Goal: Learn about a topic: Learn about a topic

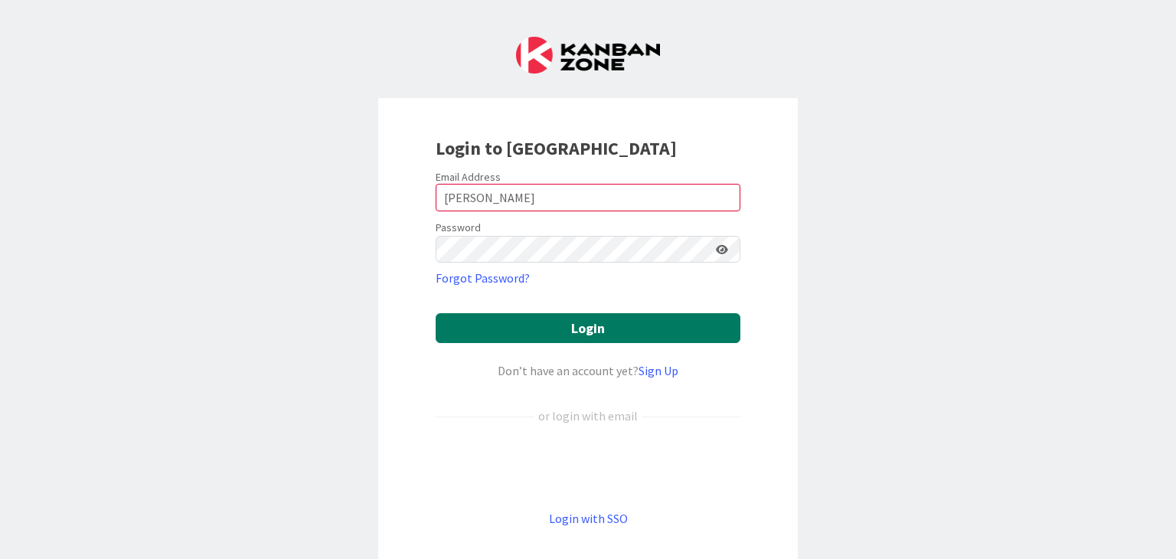
click at [524, 326] on button "Login" at bounding box center [588, 328] width 305 height 30
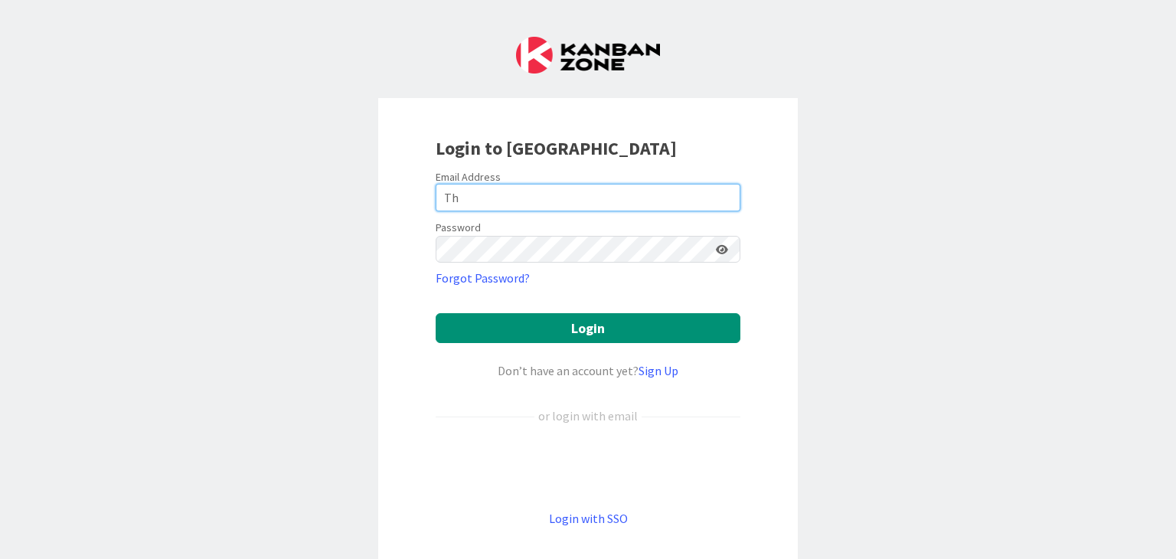
type input "T"
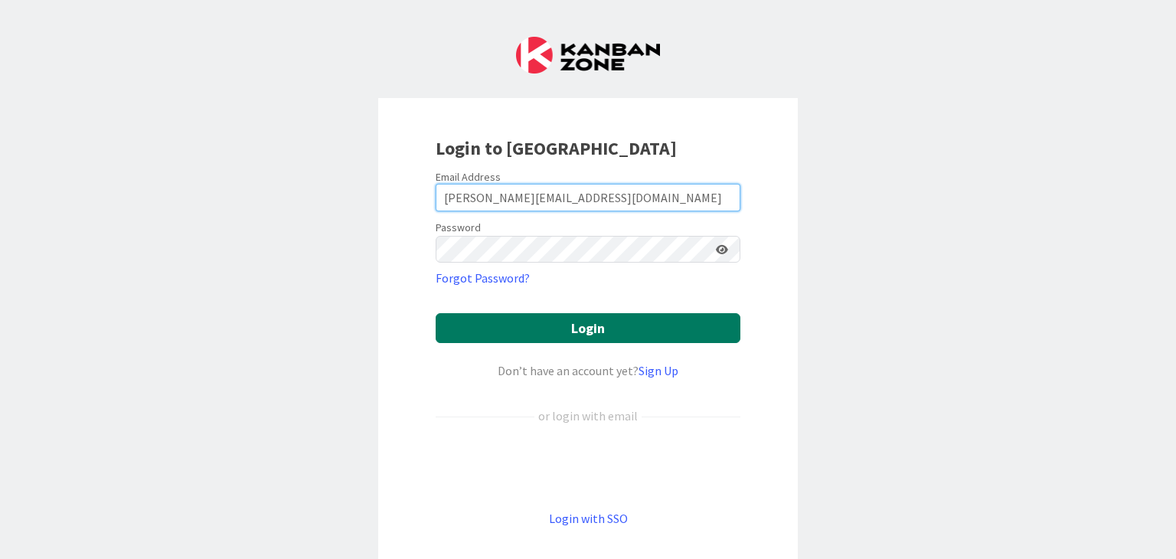
type input "[PERSON_NAME][EMAIL_ADDRESS][DOMAIN_NAME]"
click at [524, 334] on button "Login" at bounding box center [588, 328] width 305 height 30
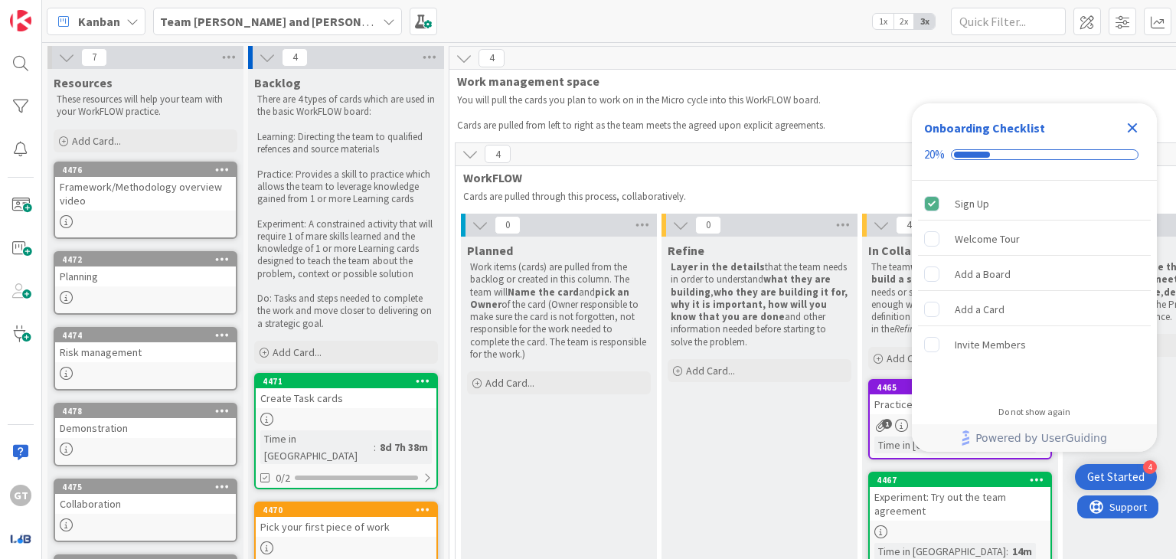
click at [1124, 124] on icon "Close Checklist" at bounding box center [1132, 128] width 18 height 18
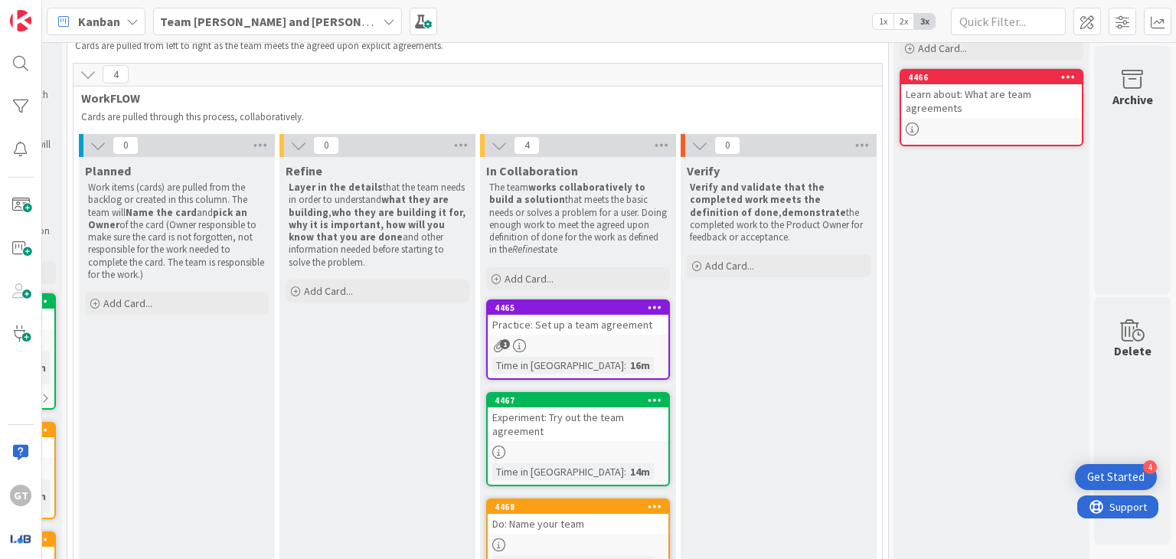
scroll to position [80, 393]
click at [971, 132] on div at bounding box center [991, 128] width 181 height 13
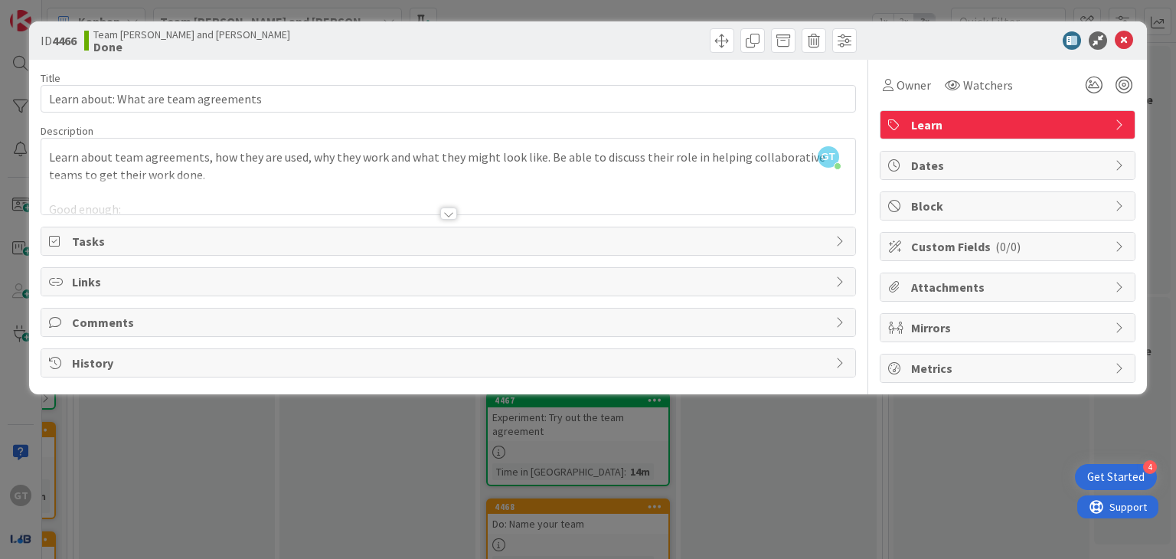
click at [292, 189] on div at bounding box center [447, 194] width 813 height 39
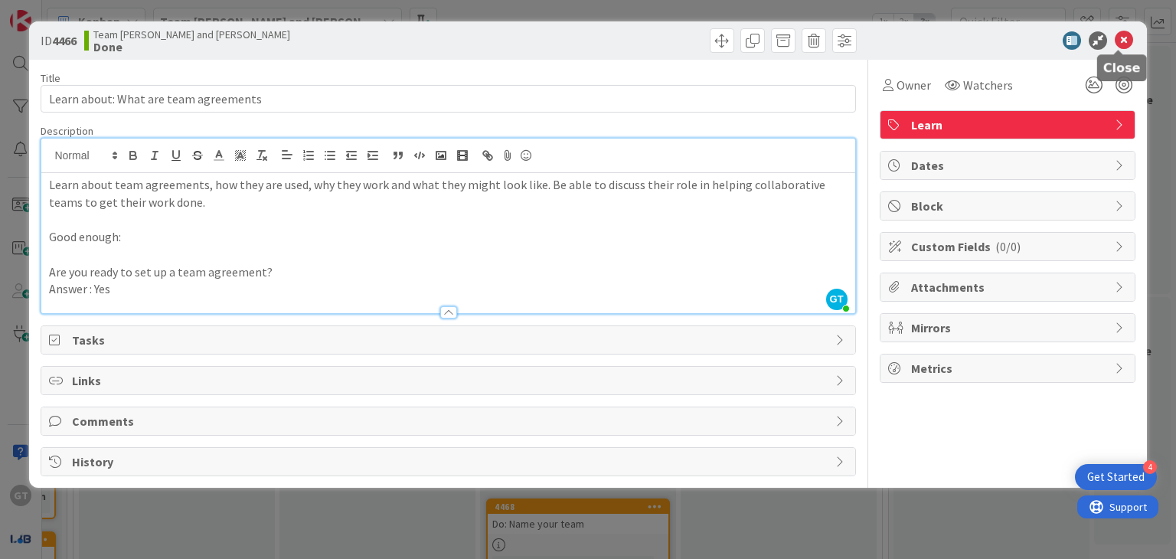
click at [1128, 37] on icon at bounding box center [1124, 40] width 18 height 18
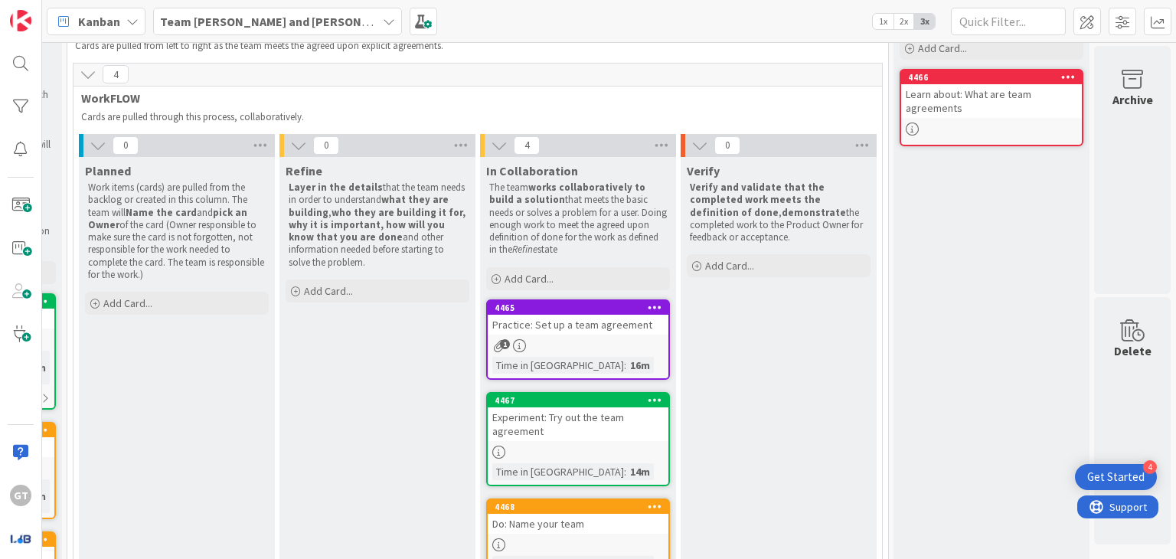
click at [626, 365] on div "16m" at bounding box center [640, 365] width 28 height 17
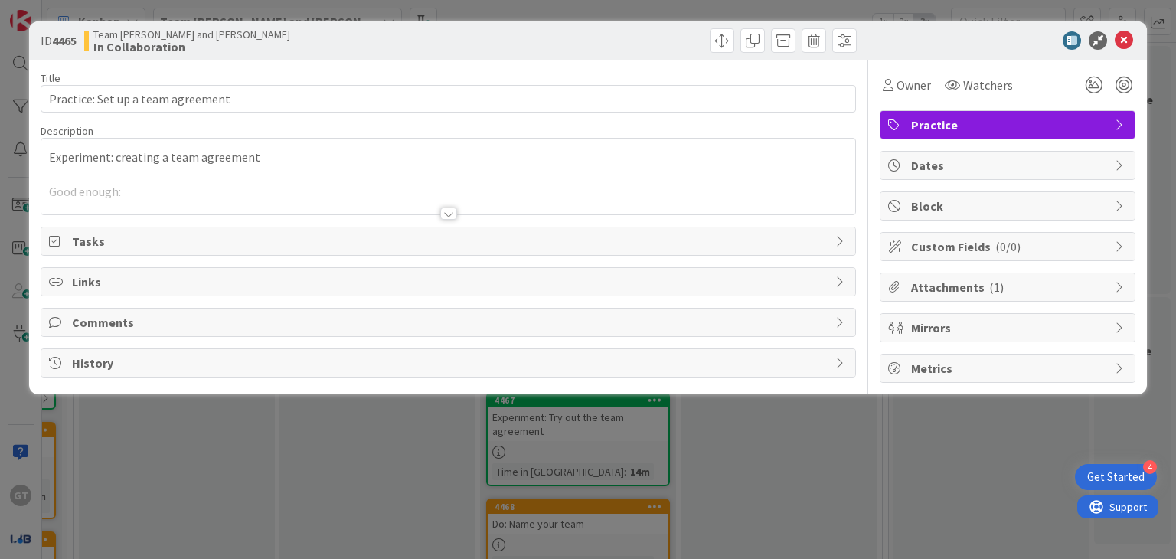
click at [184, 196] on div at bounding box center [447, 194] width 813 height 39
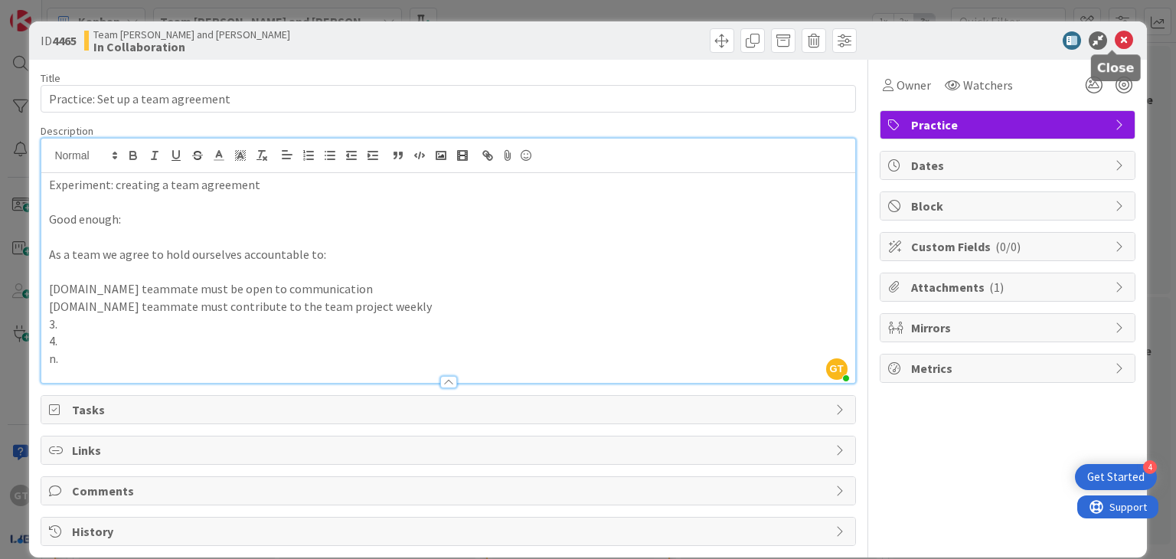
click at [1118, 38] on icon at bounding box center [1124, 40] width 18 height 18
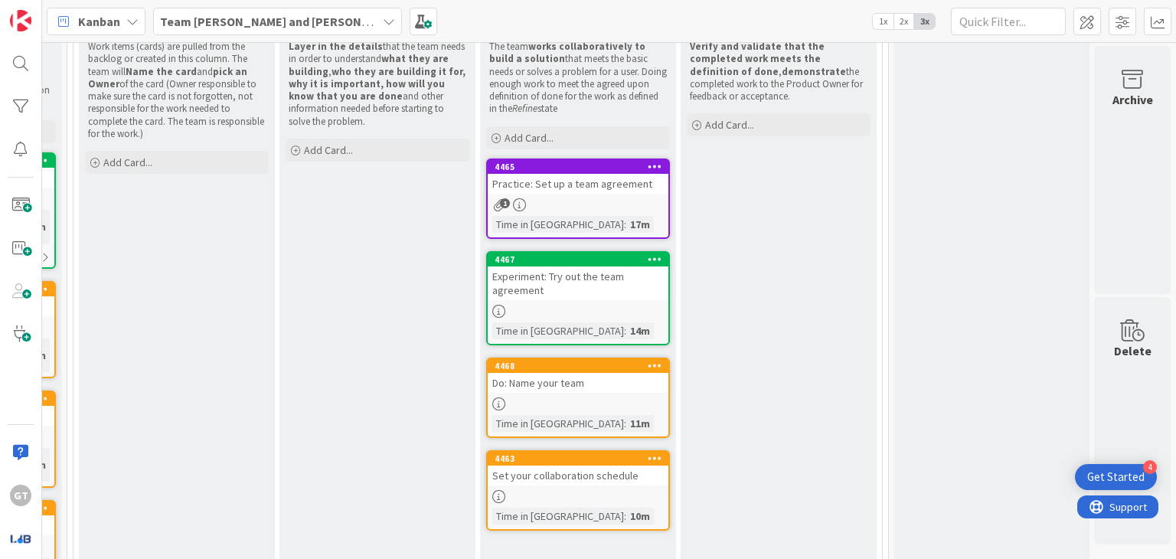
click at [581, 206] on div "1" at bounding box center [578, 204] width 181 height 13
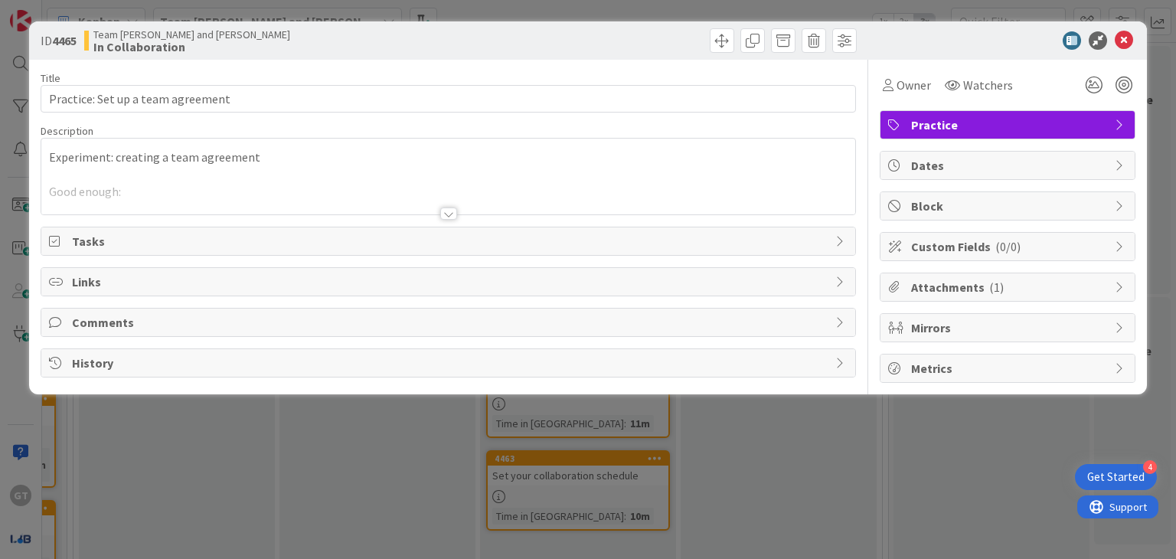
click at [462, 183] on div at bounding box center [447, 194] width 813 height 39
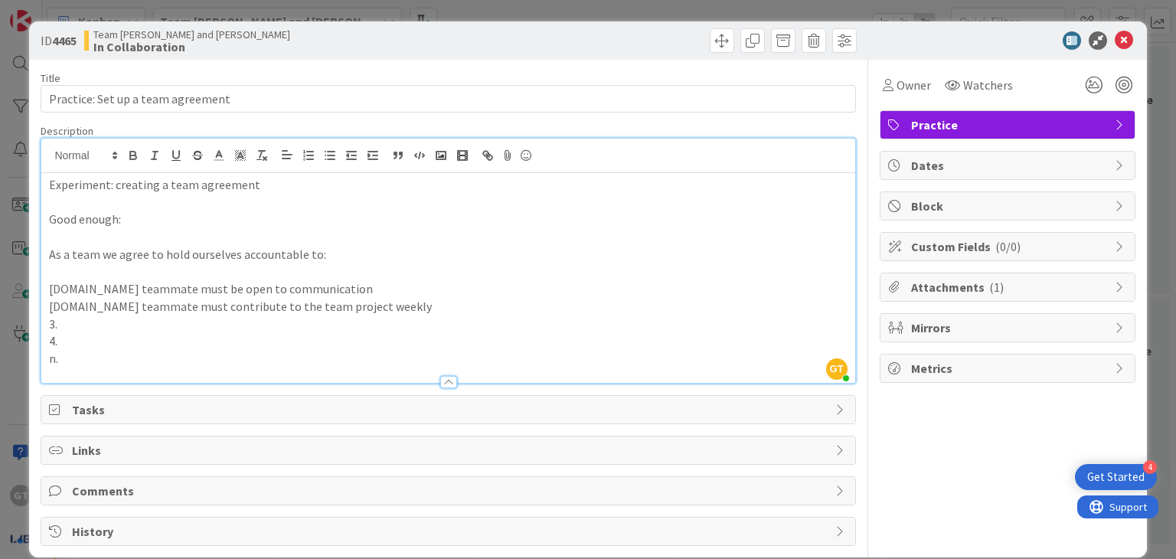
click at [98, 325] on p "3." at bounding box center [448, 324] width 798 height 18
click at [1116, 34] on icon at bounding box center [1124, 40] width 18 height 18
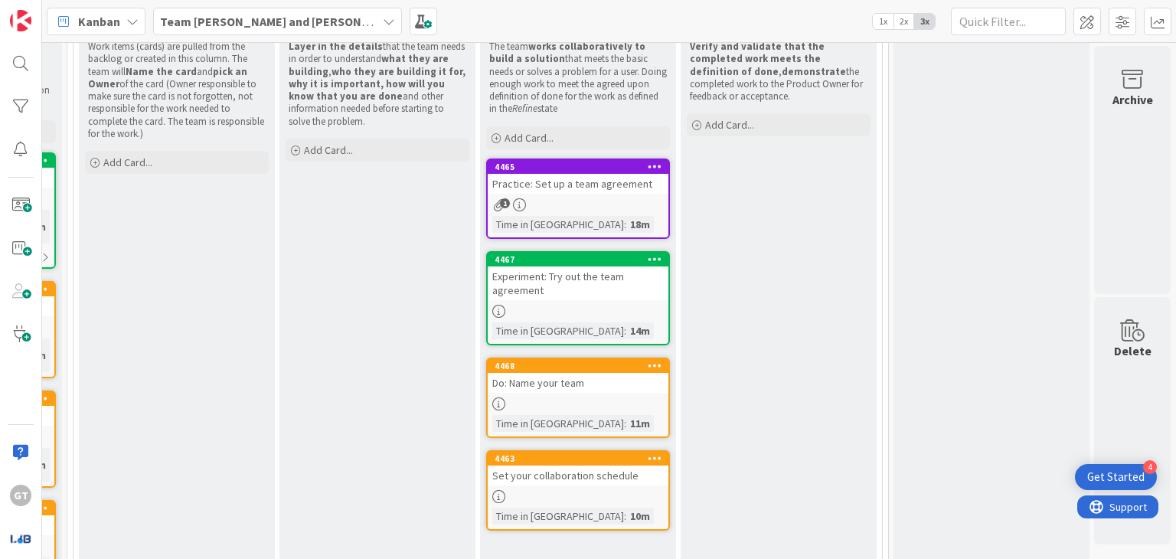
click at [551, 491] on div at bounding box center [578, 496] width 181 height 13
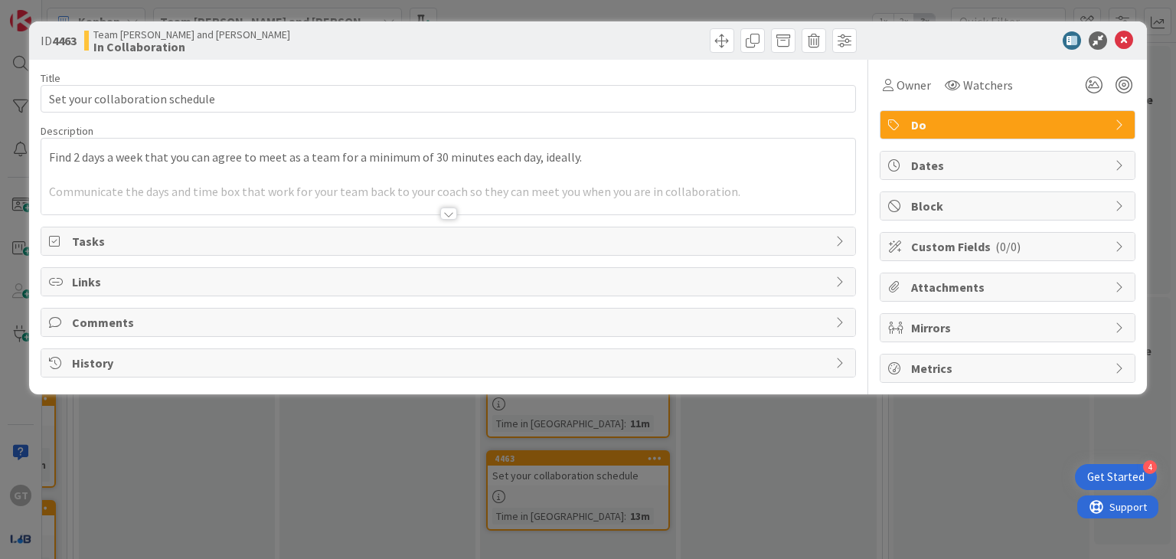
click at [457, 188] on div at bounding box center [447, 194] width 813 height 39
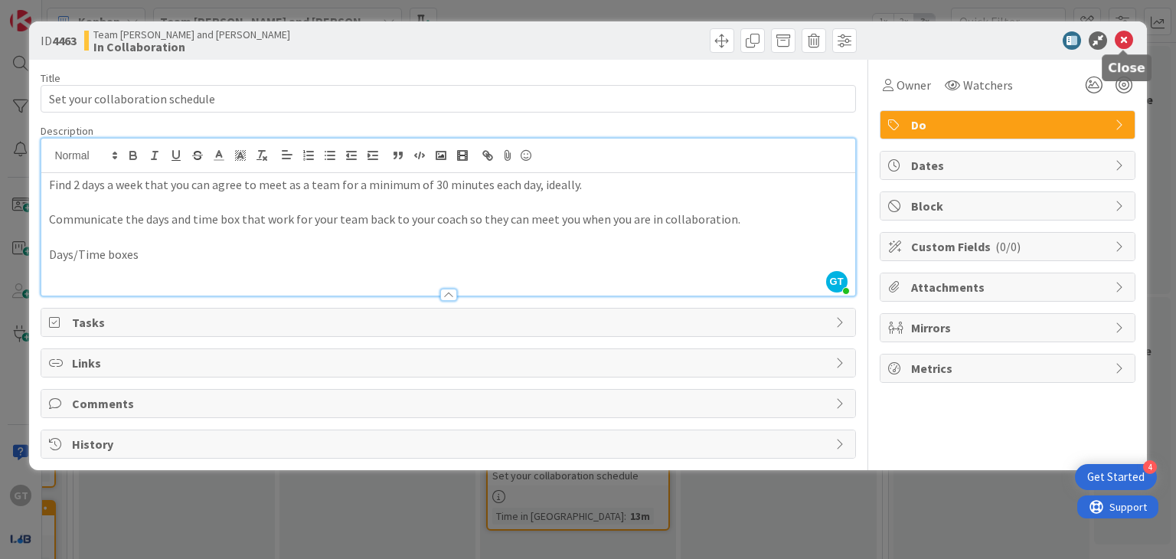
click at [1121, 34] on icon at bounding box center [1124, 40] width 18 height 18
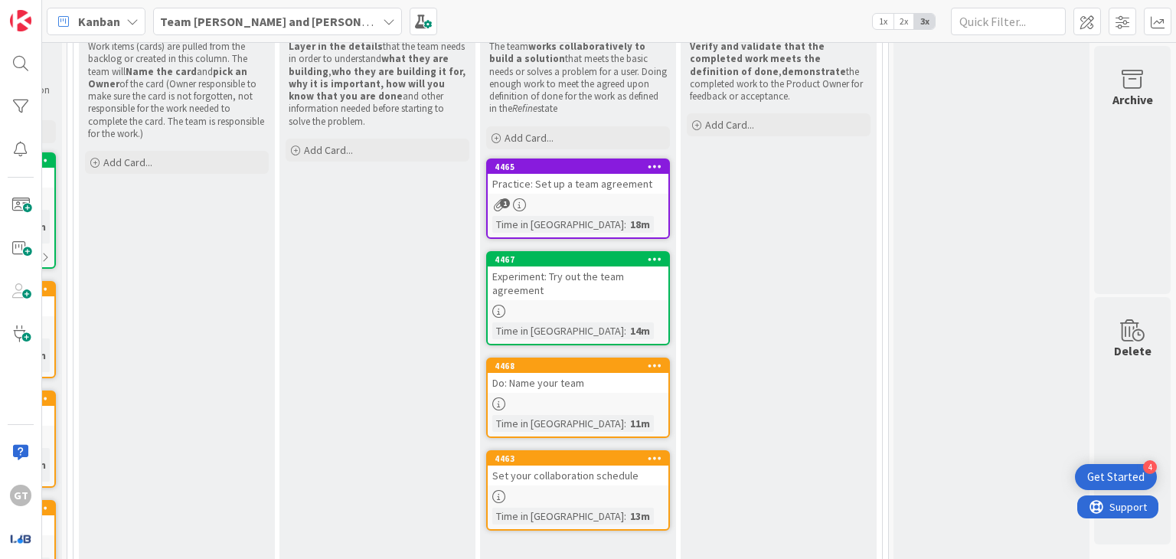
scroll to position [237, 393]
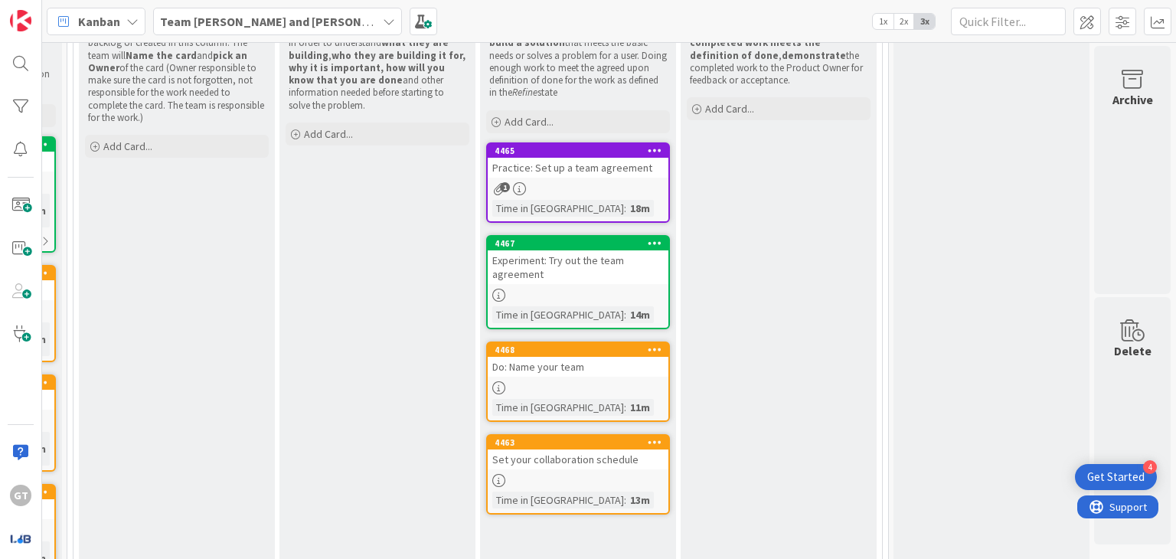
click at [553, 481] on div at bounding box center [578, 480] width 181 height 13
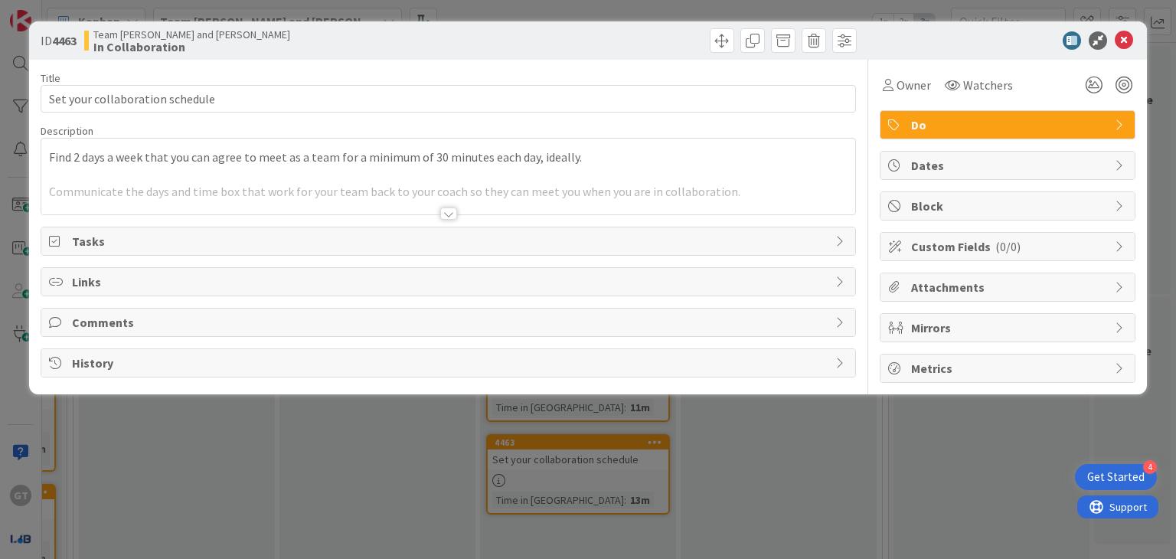
click at [320, 180] on div at bounding box center [447, 194] width 813 height 39
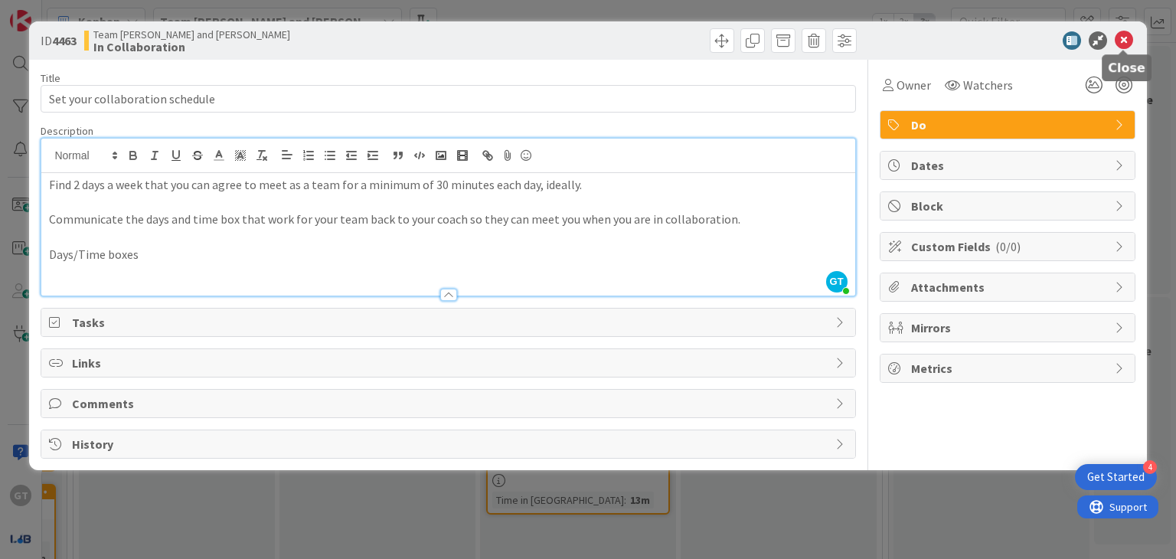
click at [1127, 46] on icon at bounding box center [1124, 40] width 18 height 18
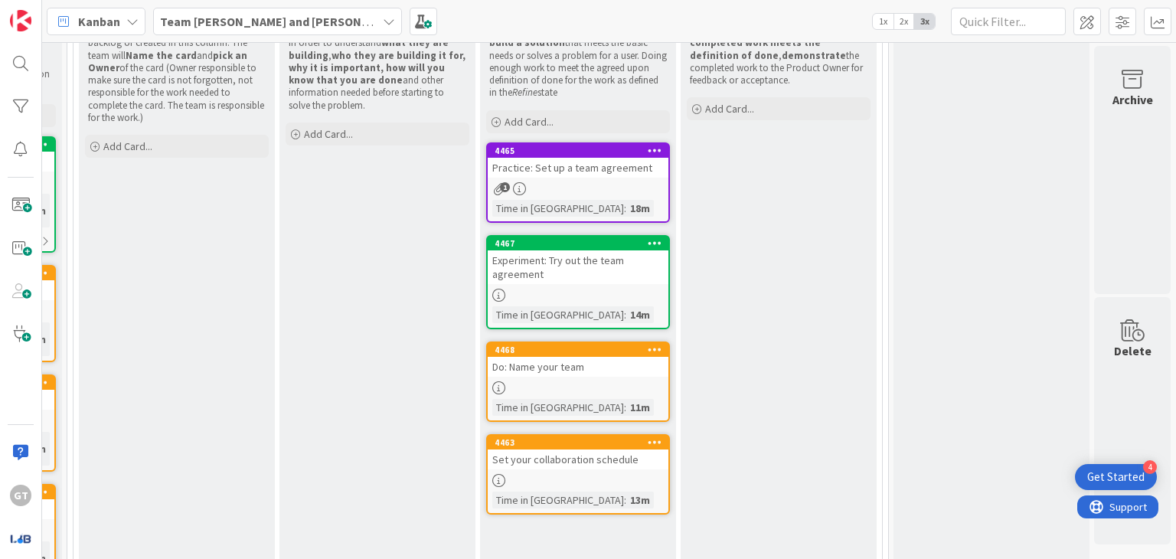
click at [524, 372] on div "Do: Name your team" at bounding box center [578, 367] width 181 height 20
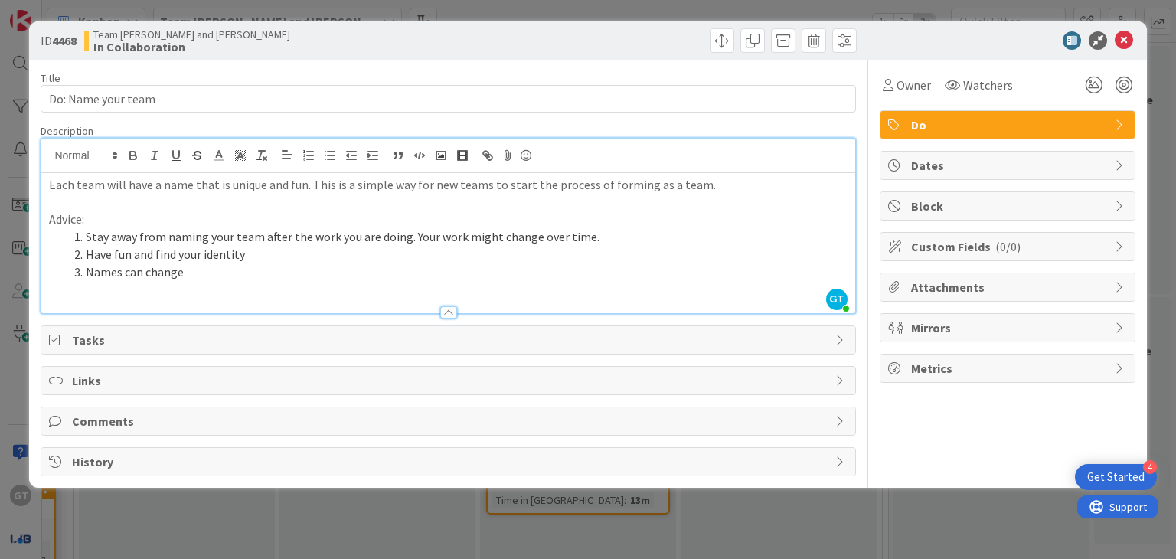
click at [511, 169] on div "GT Geethika Thota just joined Each team will have a name that is unique and fun…" at bounding box center [447, 226] width 813 height 175
click at [1120, 38] on icon at bounding box center [1124, 40] width 18 height 18
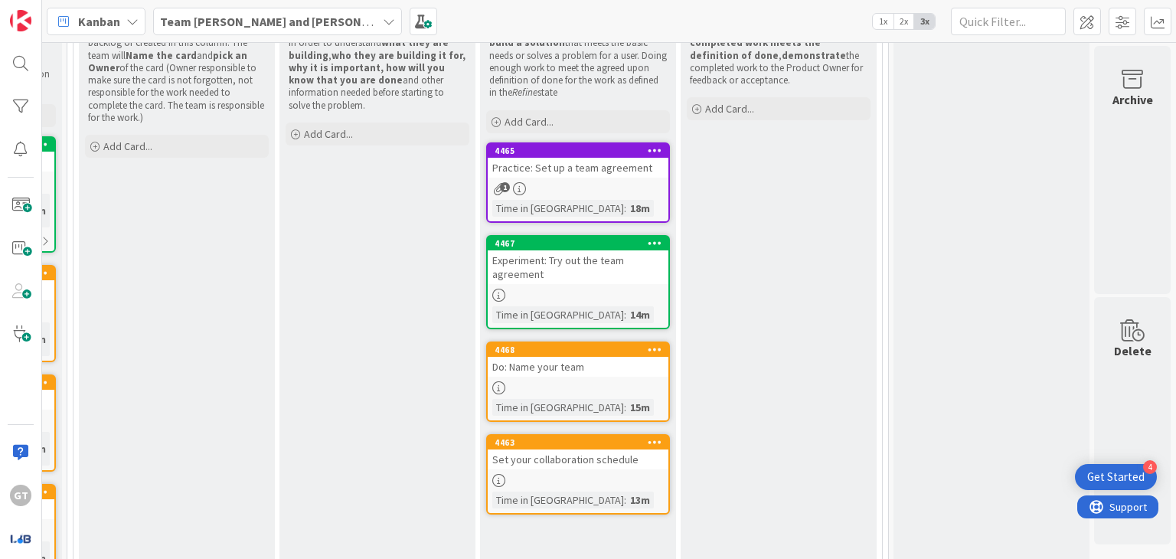
click at [578, 478] on div at bounding box center [578, 480] width 181 height 13
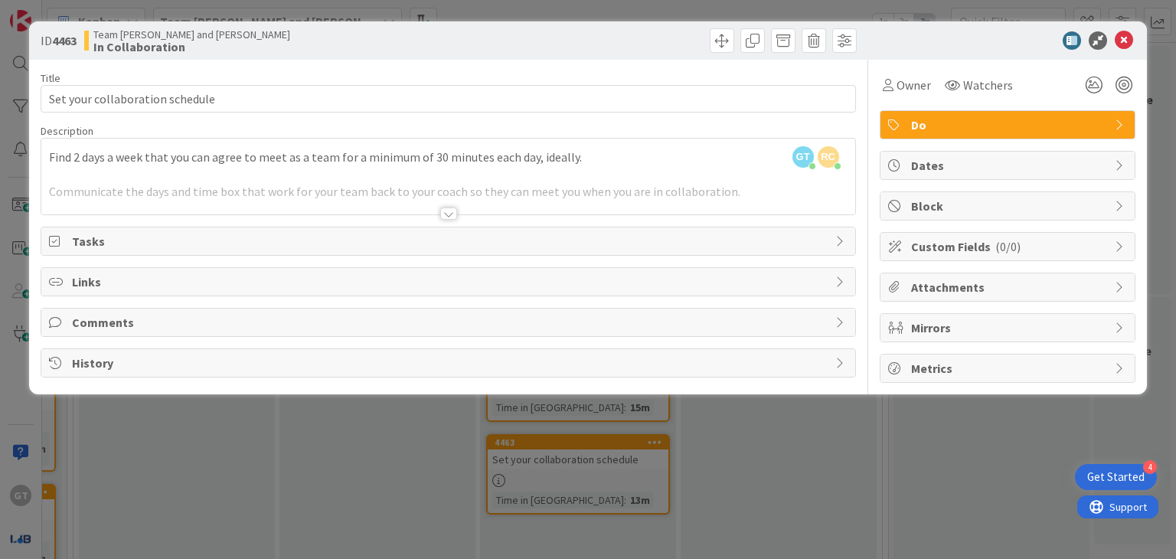
click at [364, 194] on div at bounding box center [447, 194] width 813 height 39
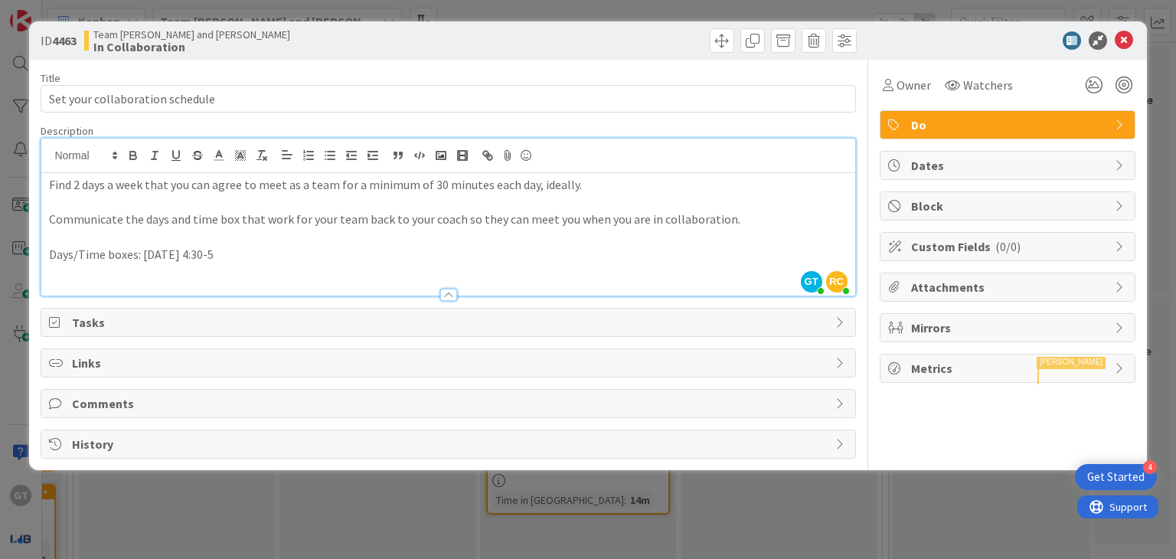
click at [165, 409] on span "Comments" at bounding box center [449, 403] width 755 height 18
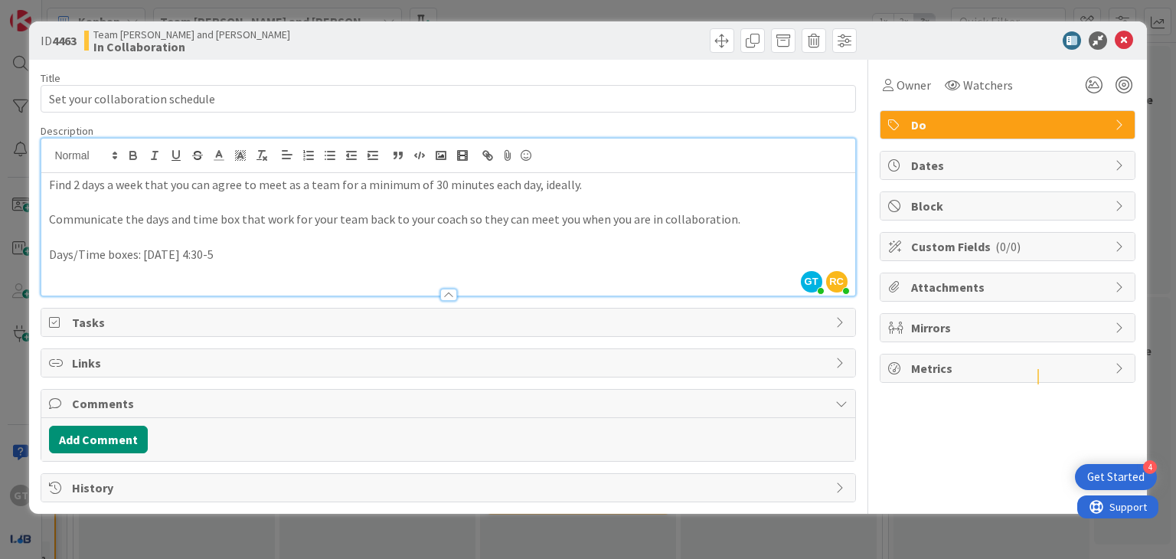
click at [156, 328] on span "Tasks" at bounding box center [449, 322] width 755 height 18
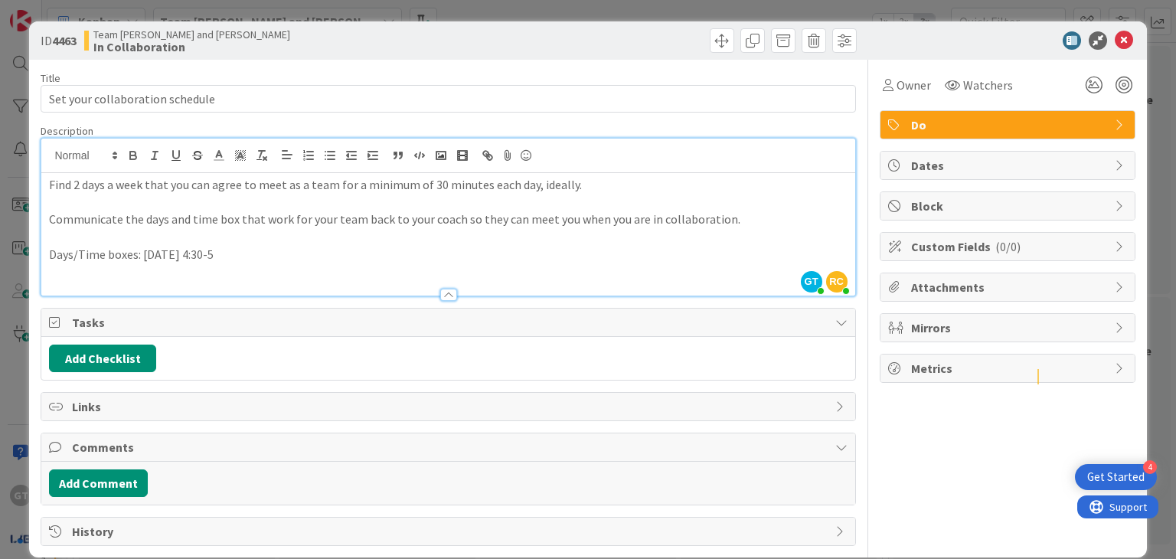
click at [115, 397] on span "Links" at bounding box center [449, 406] width 755 height 18
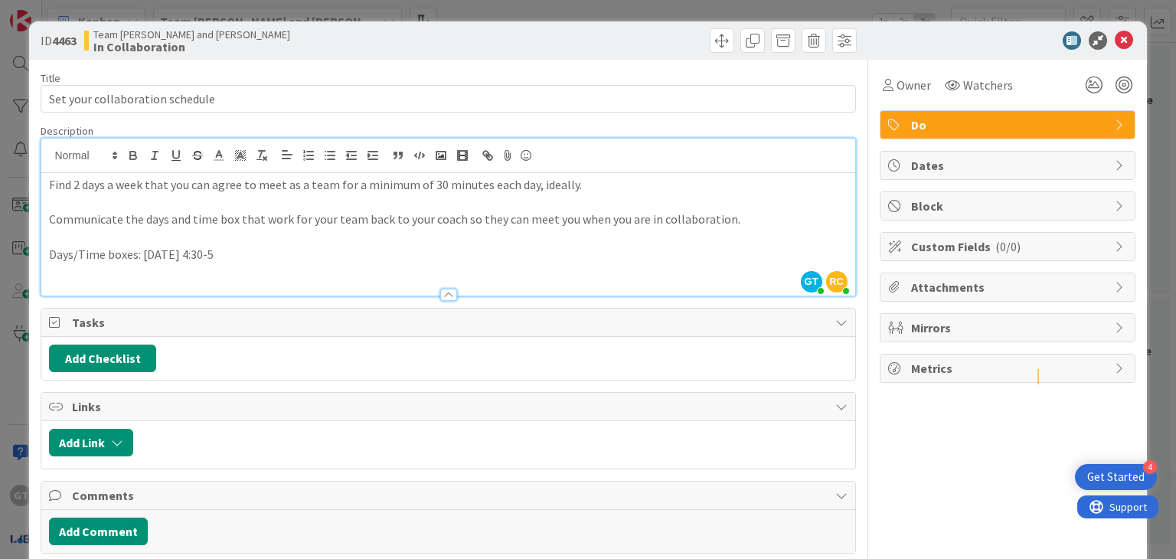
scroll to position [65, 0]
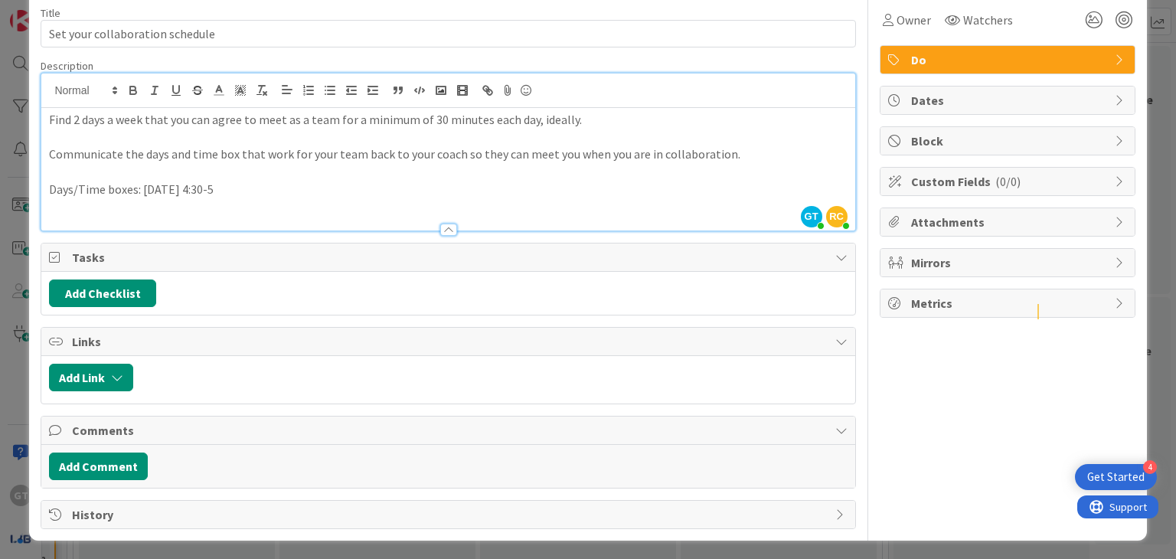
click at [168, 517] on span "History" at bounding box center [449, 514] width 755 height 18
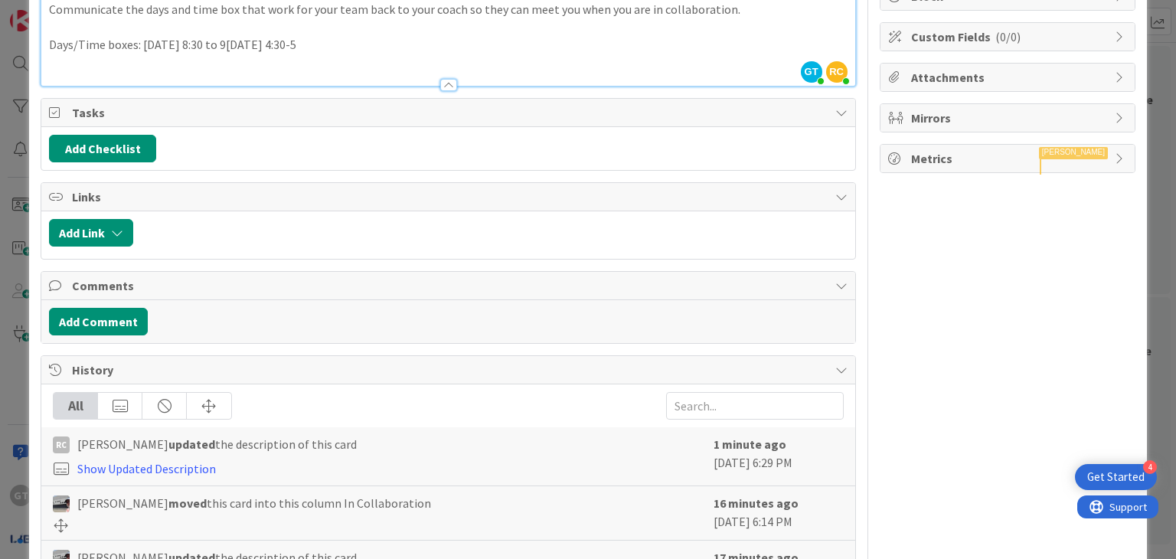
scroll to position [209, 0]
click at [96, 314] on button "Add Comment" at bounding box center [98, 322] width 99 height 28
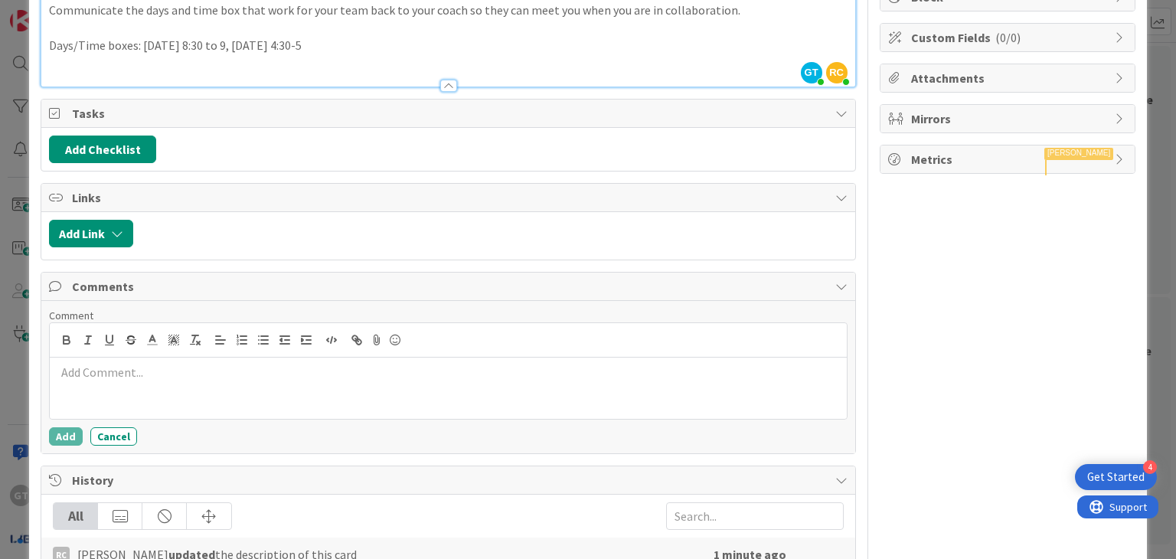
click at [89, 374] on p at bounding box center [448, 373] width 784 height 18
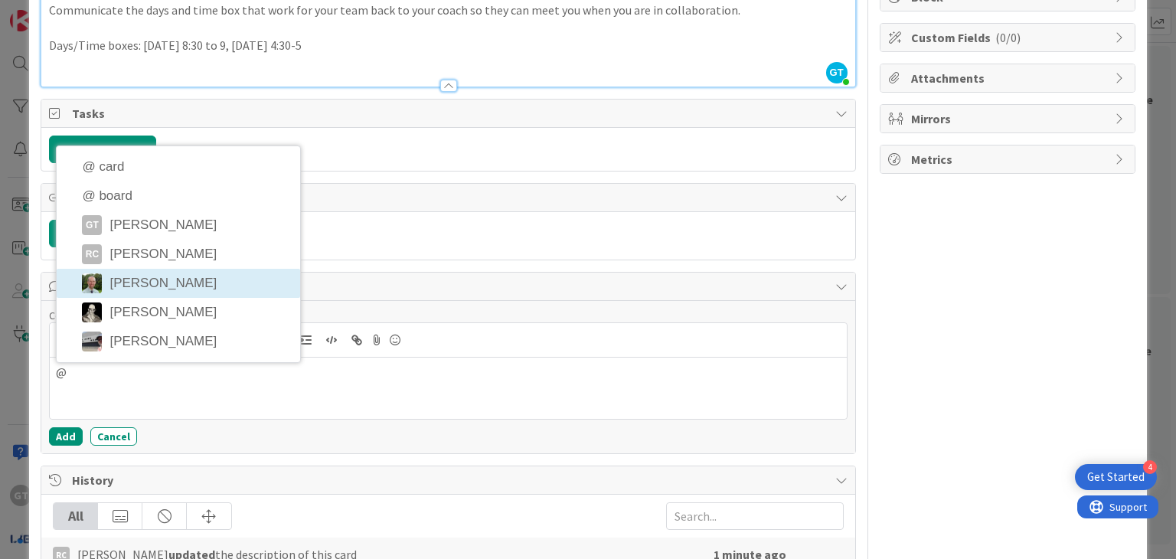
click at [183, 283] on li "Simon Holzapfel" at bounding box center [178, 283] width 243 height 29
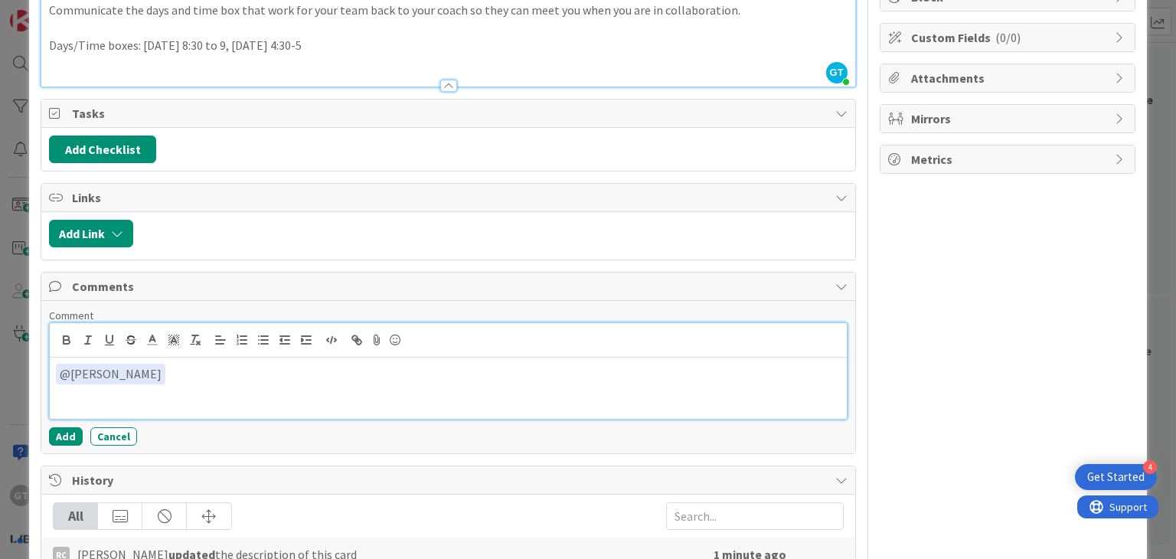
scroll to position [0, 0]
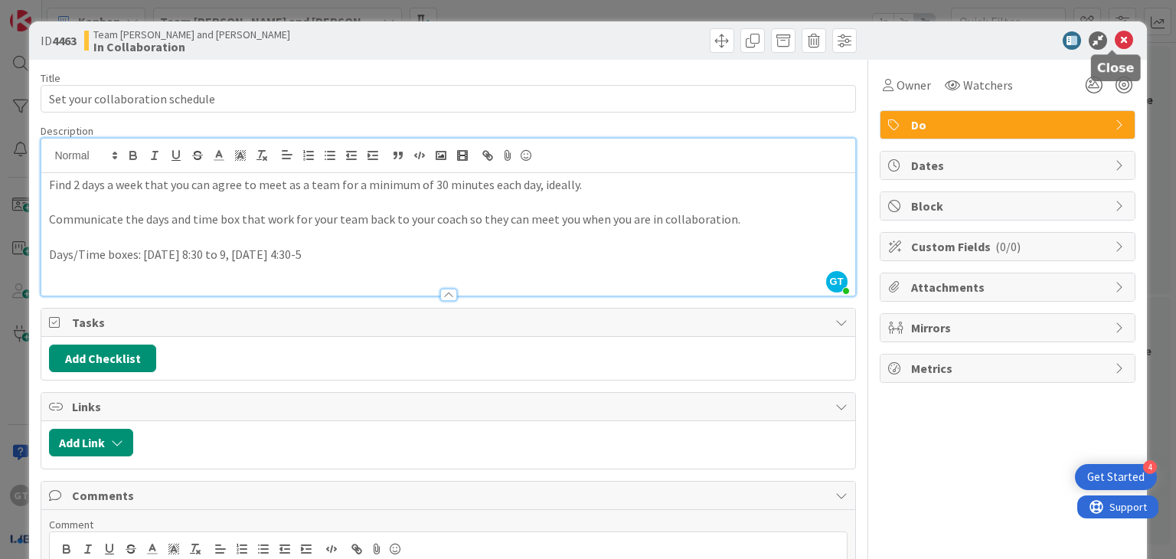
click at [1115, 41] on icon at bounding box center [1124, 40] width 18 height 18
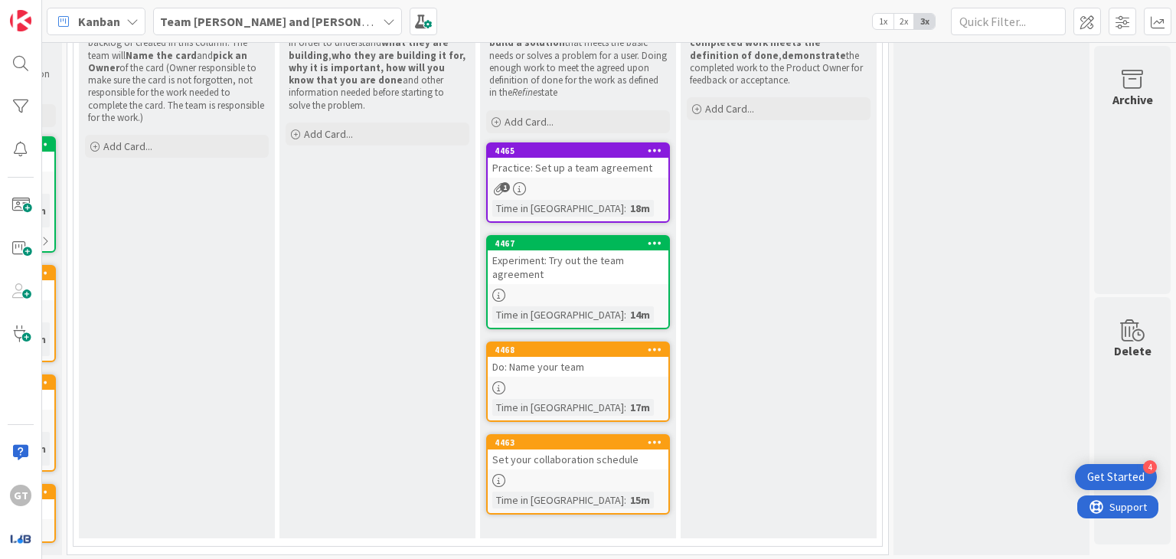
click at [626, 318] on div "14m" at bounding box center [640, 314] width 28 height 17
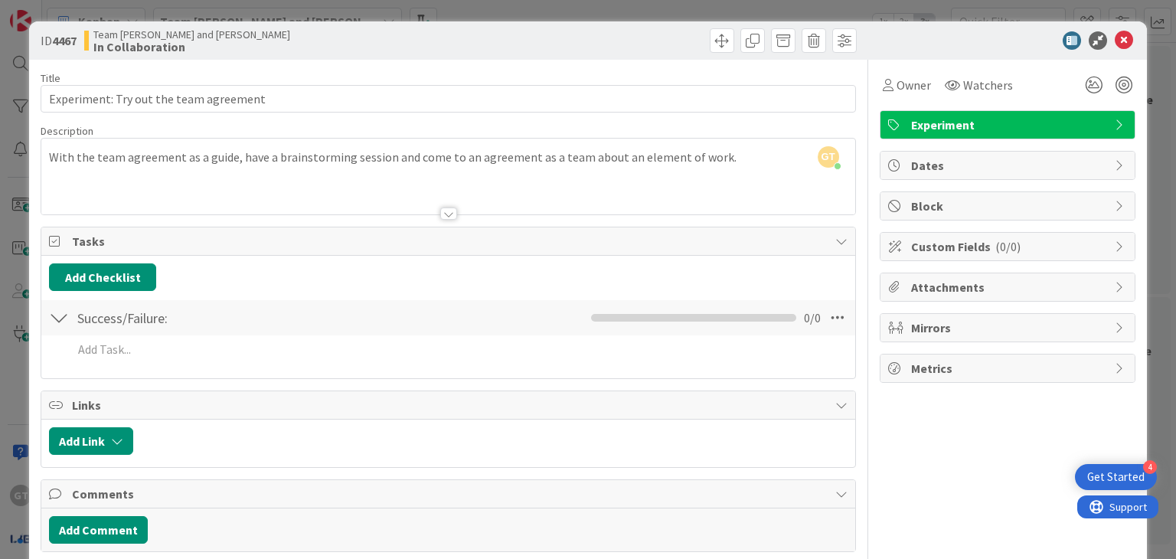
click at [281, 180] on div at bounding box center [447, 194] width 813 height 39
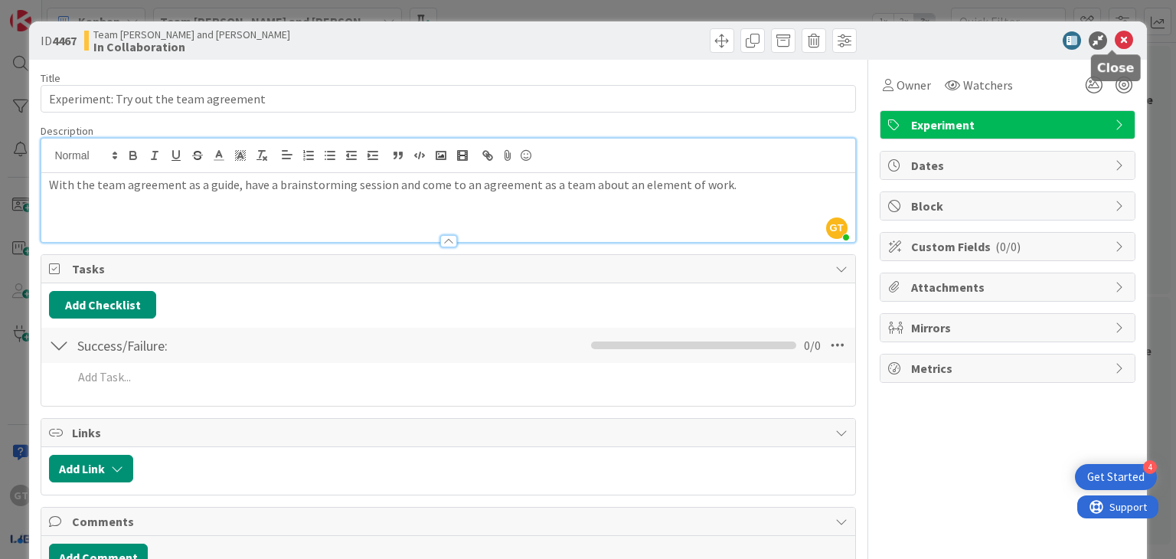
click at [1115, 37] on icon at bounding box center [1124, 40] width 18 height 18
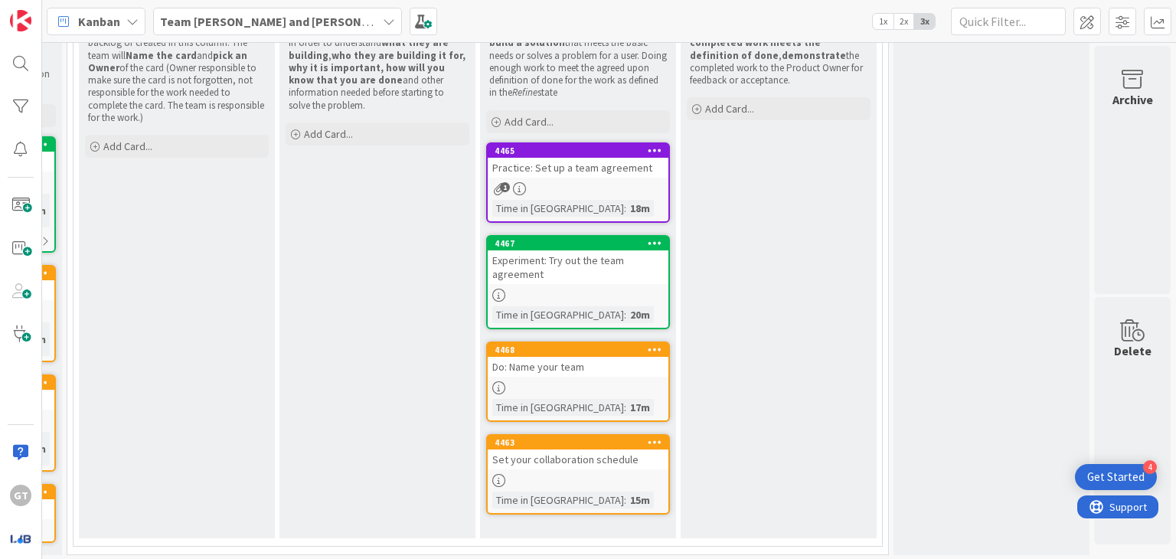
click at [565, 195] on link "4465 Practice: Set up a team agreement 1 Time in Column : 18m" at bounding box center [578, 182] width 184 height 80
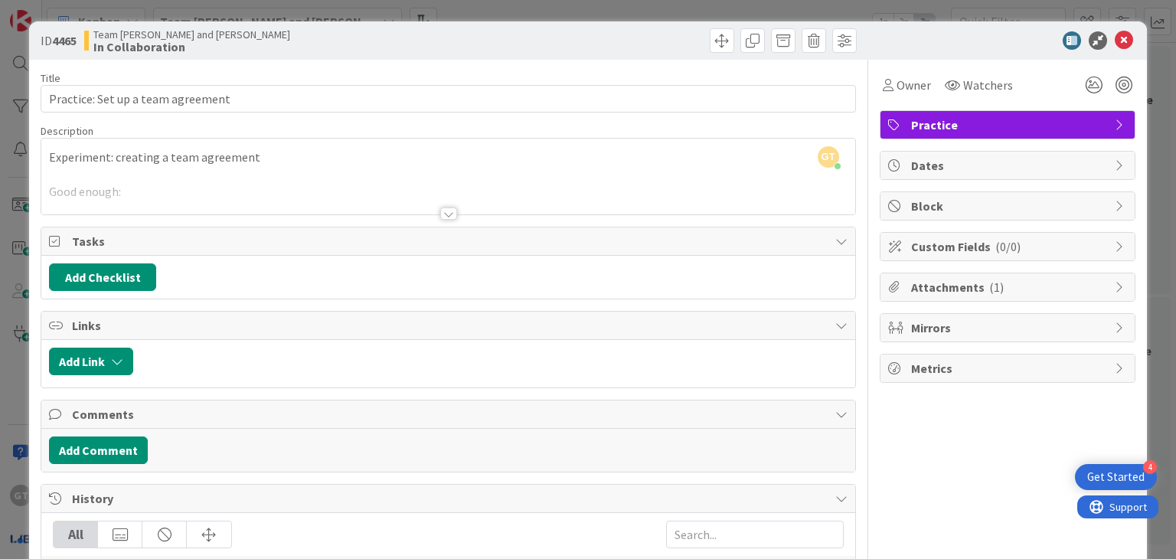
click at [135, 175] on div at bounding box center [447, 194] width 813 height 39
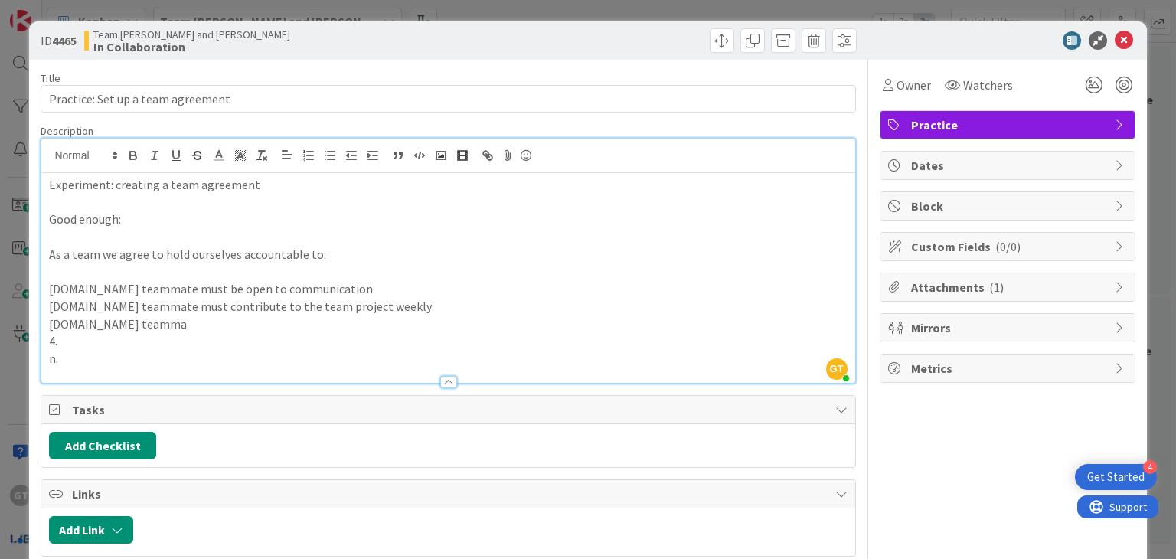
click at [120, 322] on p "3.My teamma" at bounding box center [448, 324] width 798 height 18
click at [1115, 43] on icon at bounding box center [1124, 40] width 18 height 18
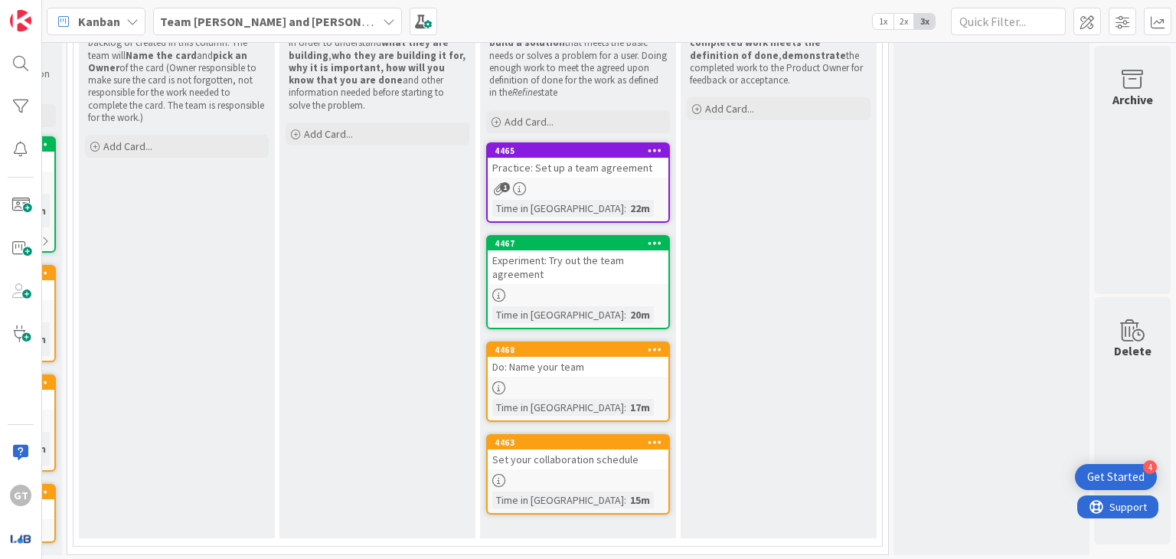
click at [518, 200] on div "Time in Column" at bounding box center [558, 208] width 132 height 17
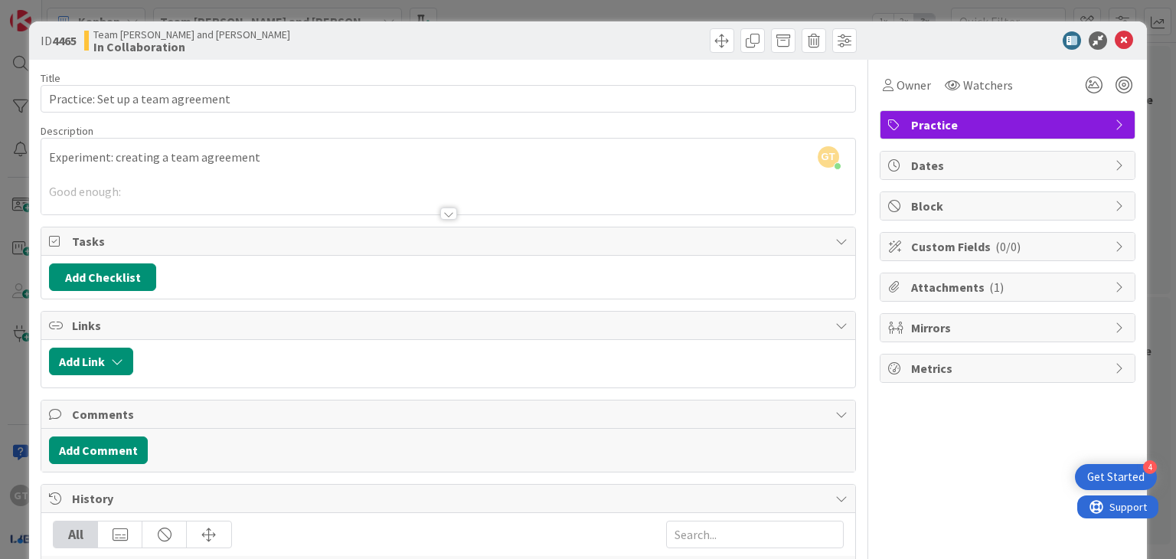
click at [453, 191] on div at bounding box center [447, 194] width 813 height 39
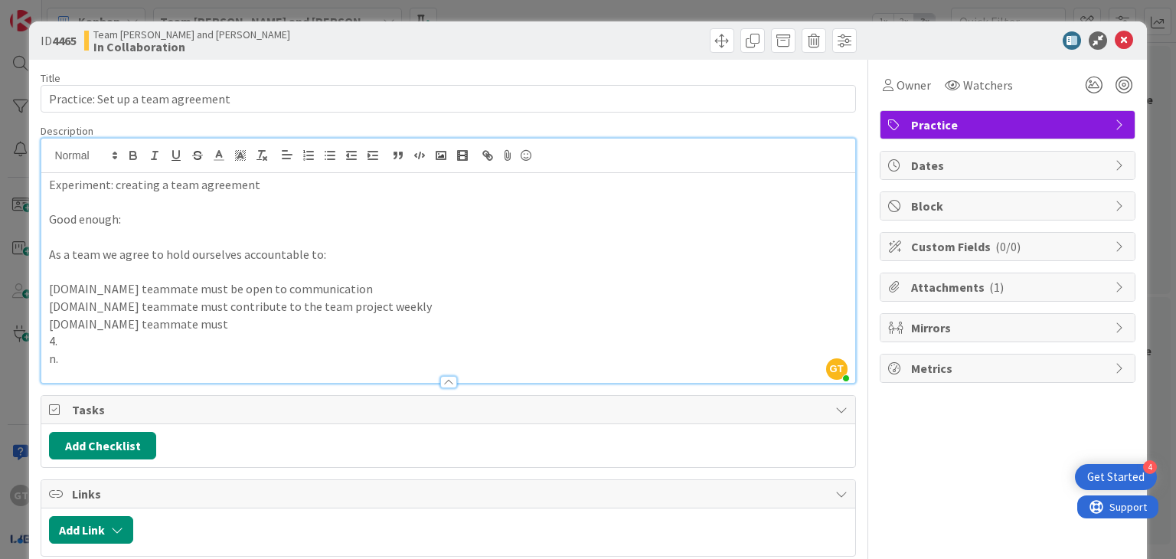
click at [173, 333] on p "4." at bounding box center [448, 341] width 798 height 18
click at [186, 325] on p "3.My teammate must" at bounding box center [448, 324] width 798 height 18
click at [186, 325] on p "3.My teammate must be suuportive whe" at bounding box center [448, 324] width 798 height 18
click at [264, 328] on p "3.My teammate must be suportive whe" at bounding box center [448, 324] width 798 height 18
click at [196, 325] on p "3.My teammate must be suportive whe" at bounding box center [448, 324] width 798 height 18
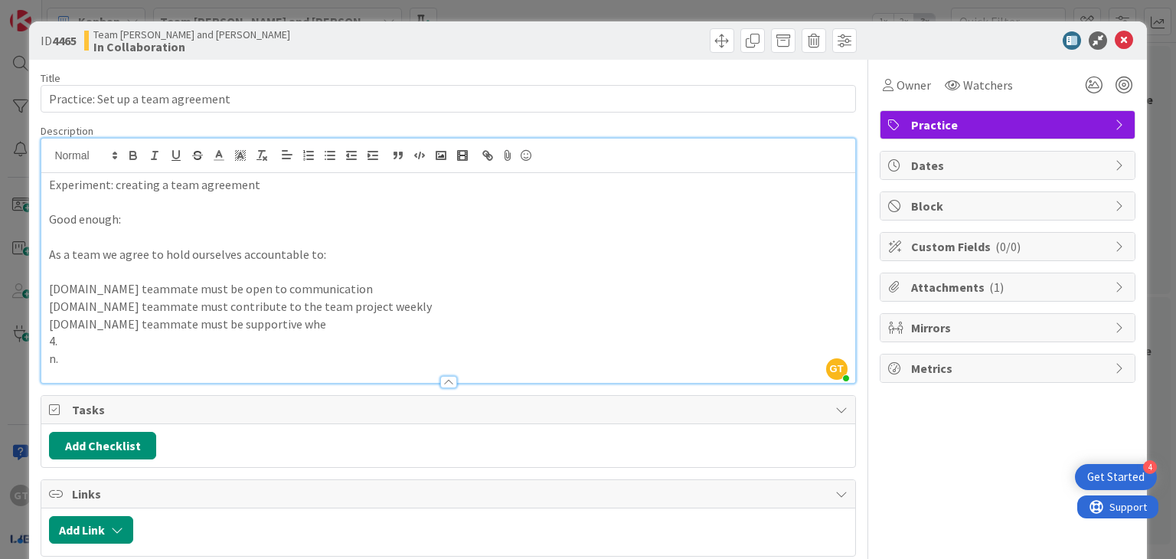
click at [263, 325] on p "3.My teammate must be supportive whe" at bounding box center [448, 324] width 798 height 18
click at [251, 338] on p "4." at bounding box center [448, 341] width 798 height 18
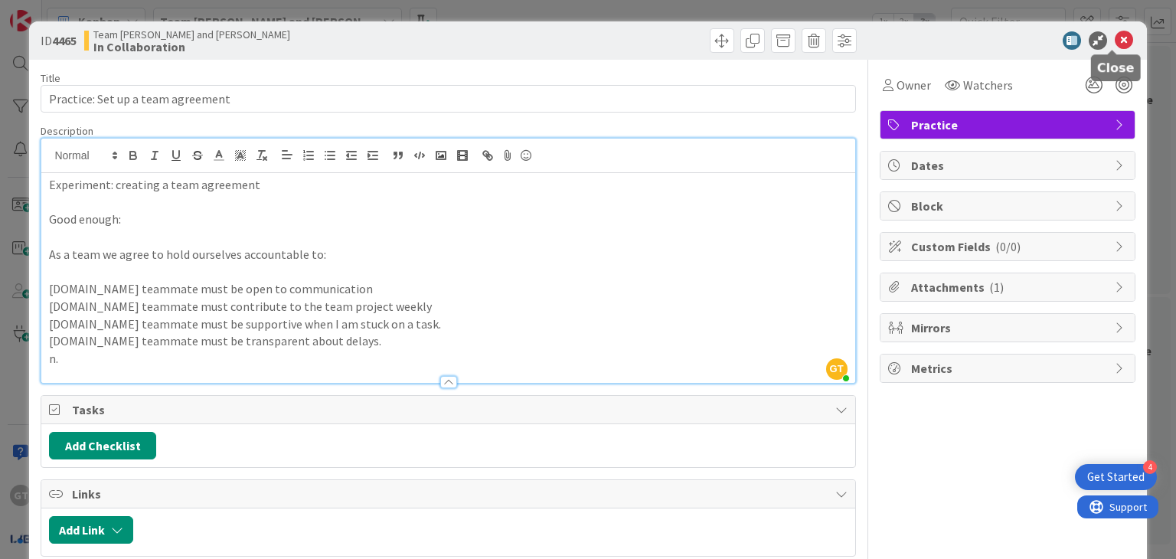
click at [1116, 38] on icon at bounding box center [1124, 40] width 18 height 18
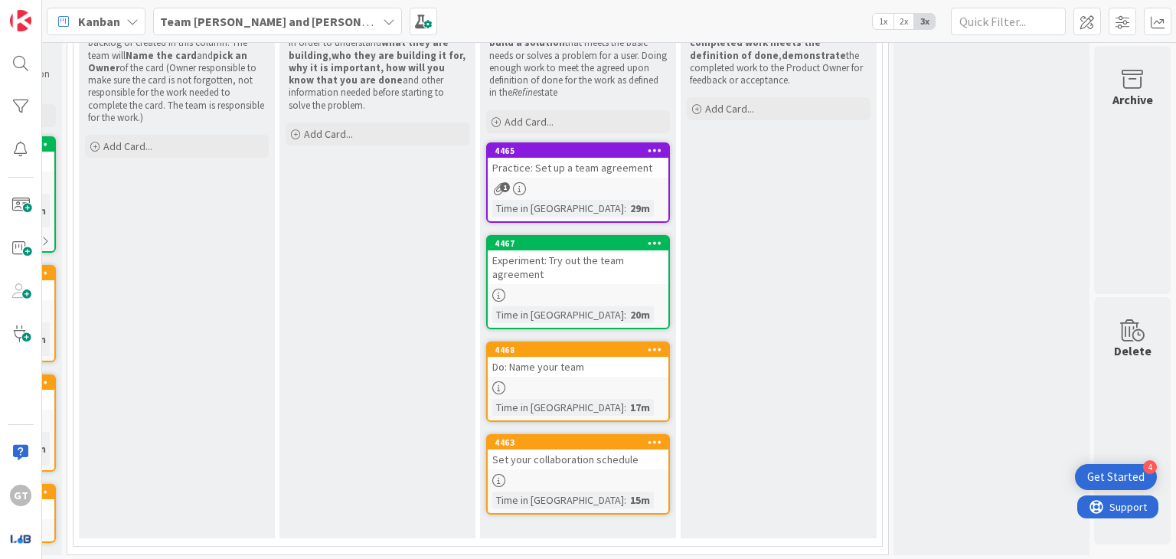
click at [596, 481] on div at bounding box center [578, 480] width 181 height 13
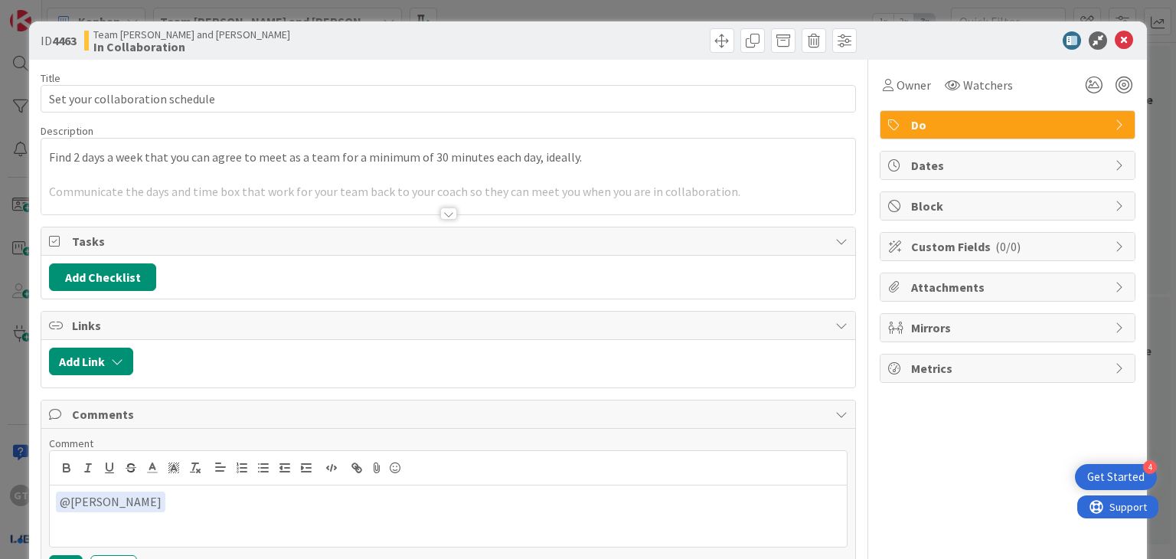
click at [432, 189] on div at bounding box center [447, 194] width 813 height 39
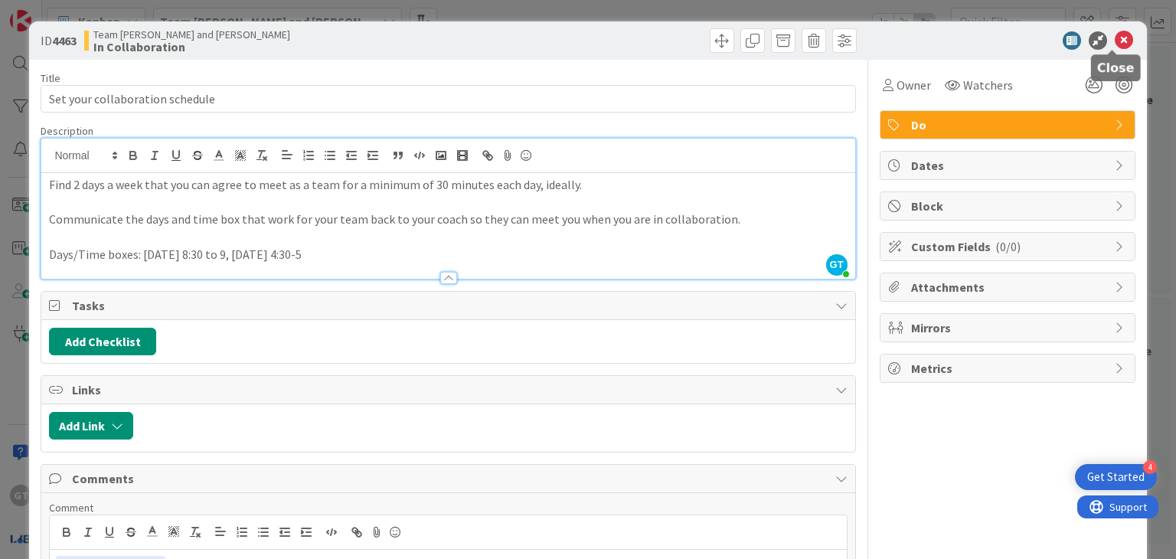
click at [1115, 41] on icon at bounding box center [1124, 40] width 18 height 18
